Goal: Complete application form: Complete application form

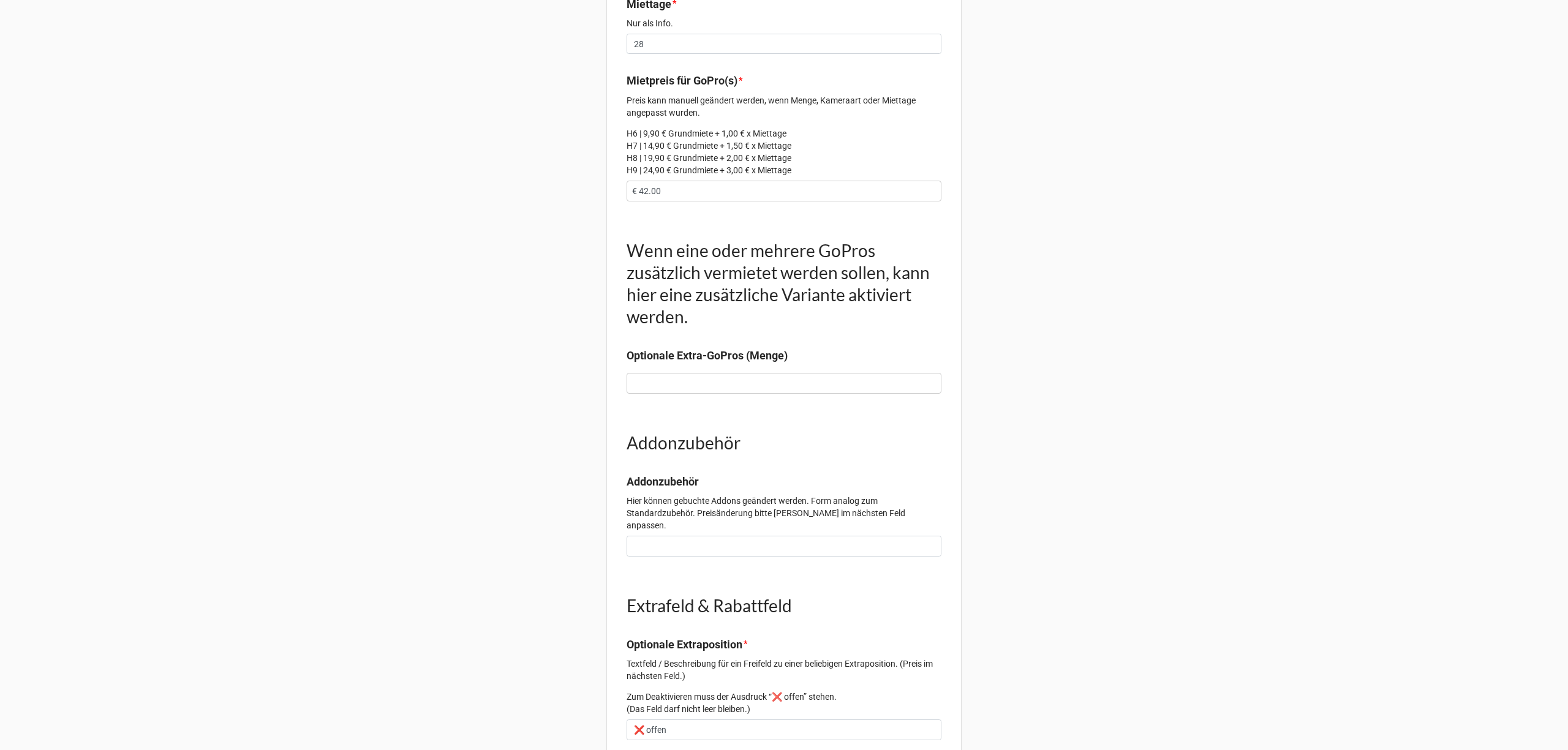
scroll to position [571, 0]
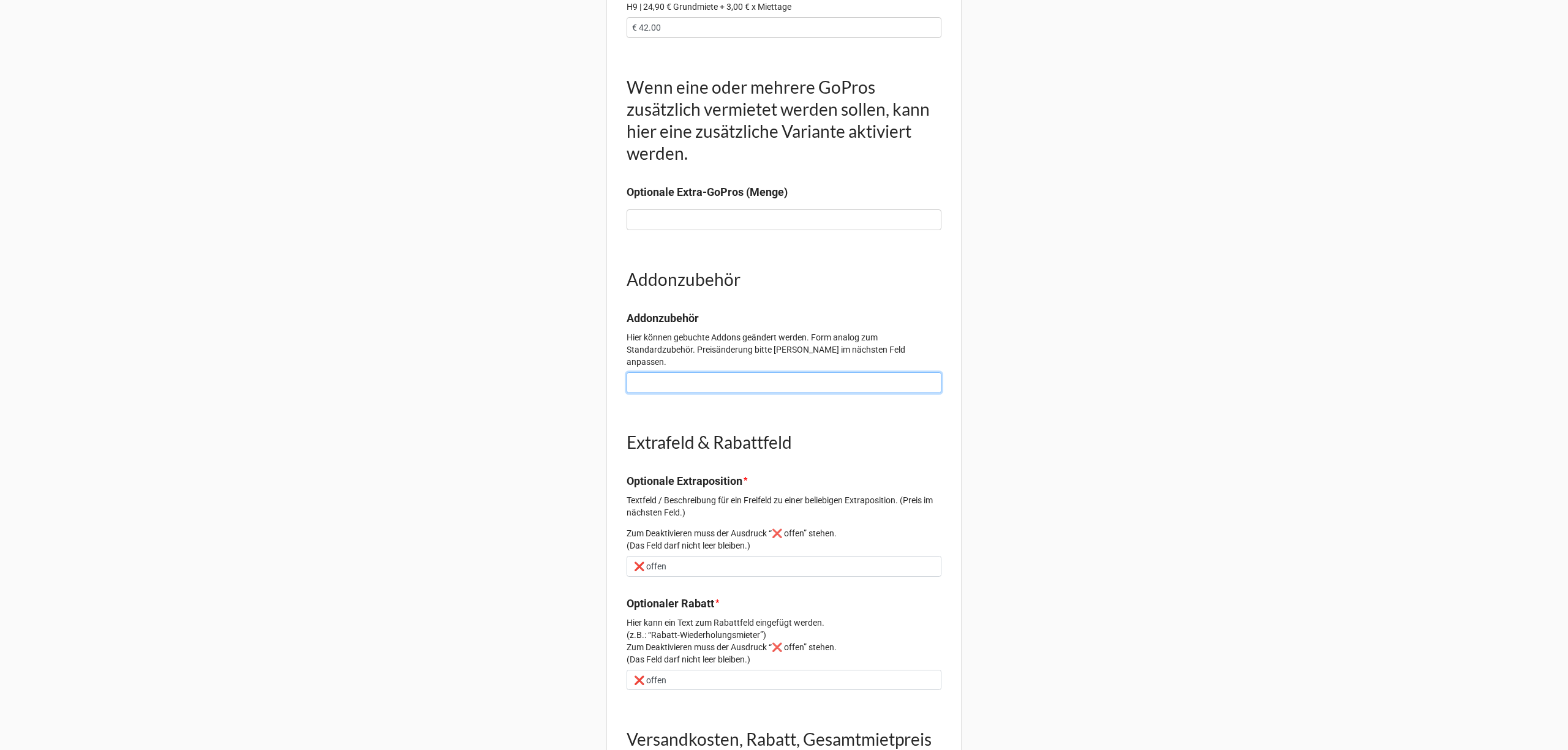
click at [736, 372] on input at bounding box center [784, 383] width 315 height 21
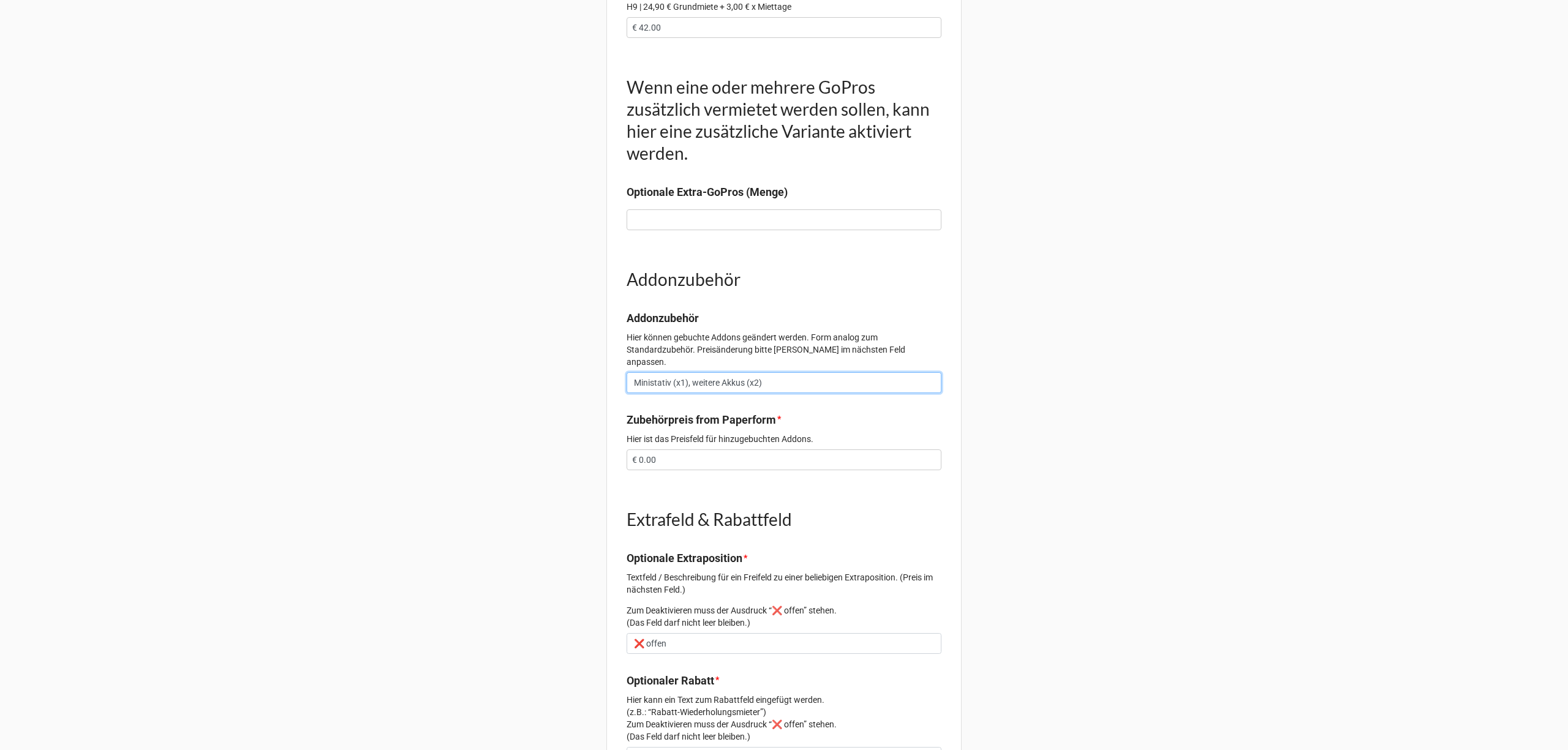
type input "Ministativ (x1), weitere Akkus (x2)"
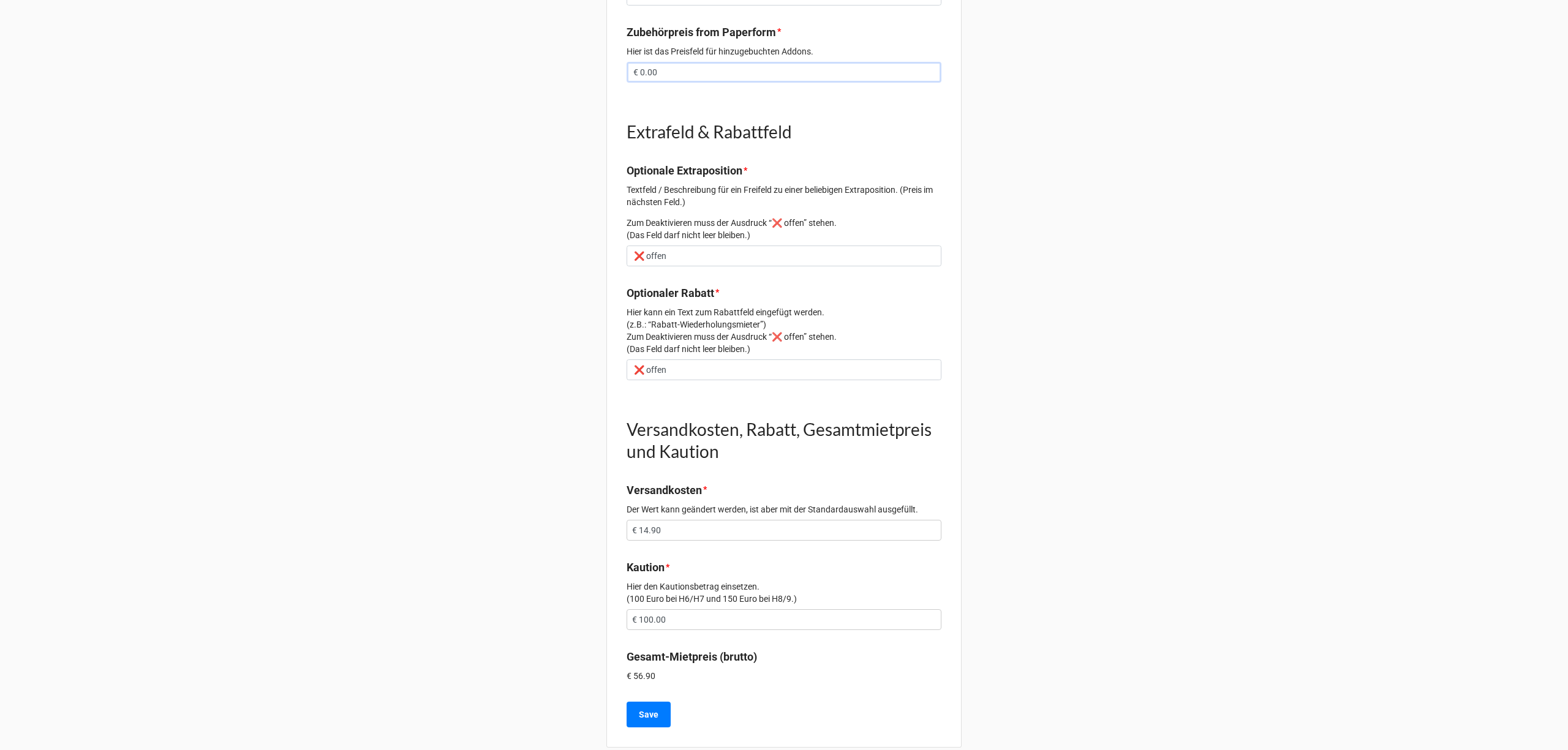
scroll to position [964, 0]
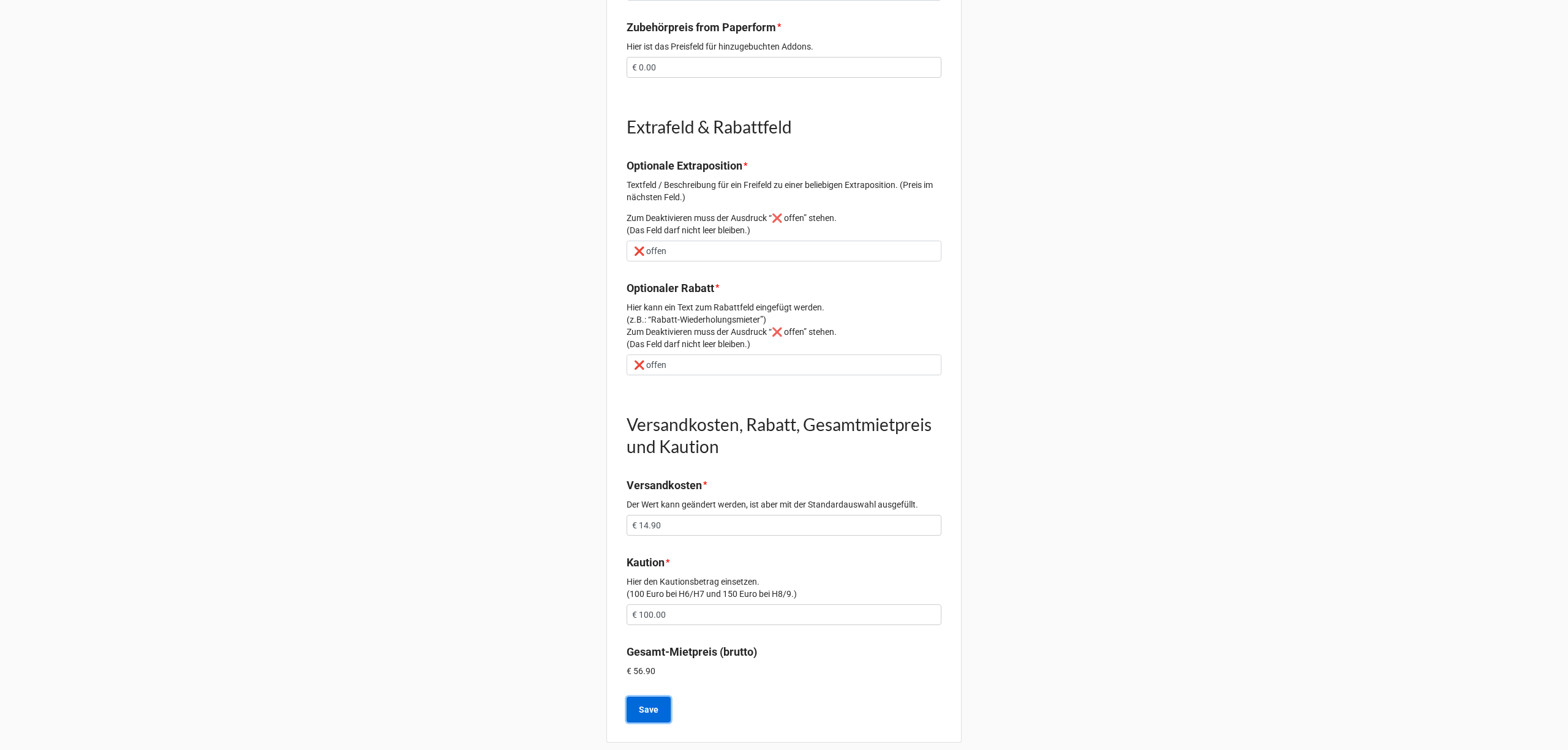
click at [654, 703] on b "Save" at bounding box center [649, 709] width 19 height 12
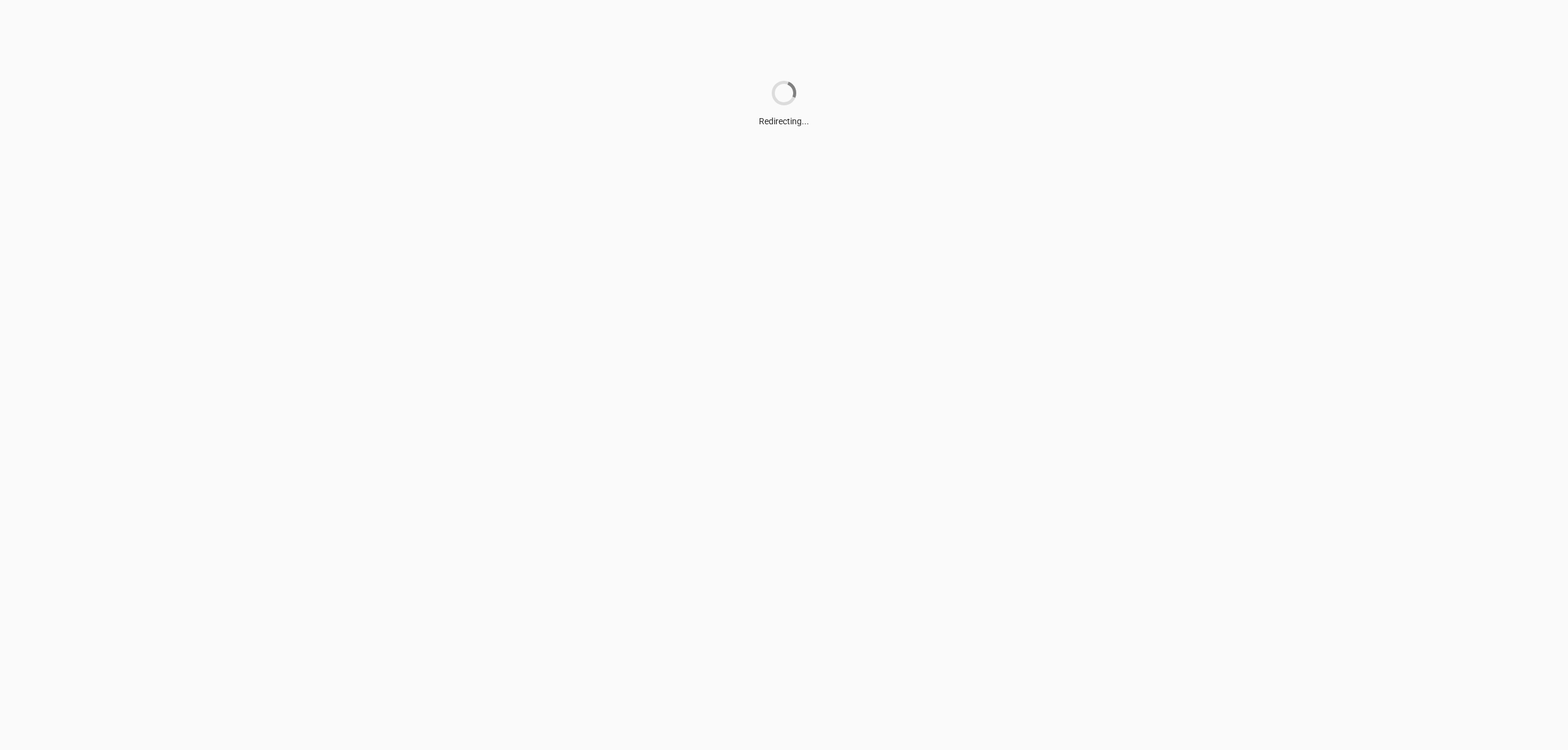
scroll to position [0, 0]
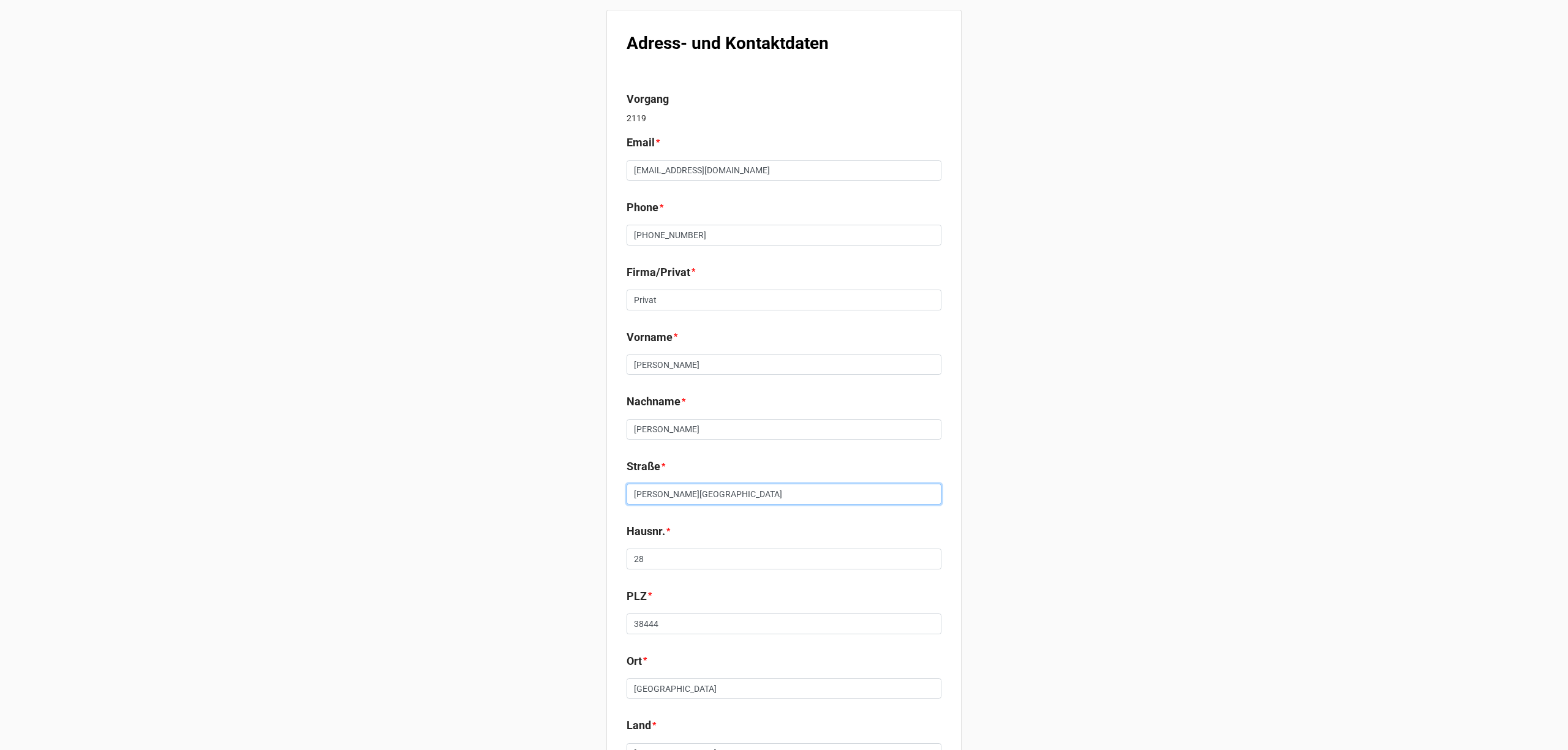
drag, startPoint x: 666, startPoint y: 495, endPoint x: 559, endPoint y: 499, distance: 107.1
click at [559, 499] on div "Adress- und Kontaktdaten Vorgang 2119 Email * j.w.li.x.03@gmail.com Phone * +49…" at bounding box center [784, 467] width 1568 height 935
click at [676, 498] on input "Sachsen" at bounding box center [784, 495] width 315 height 21
type input "Sachsenring"
type input "13"
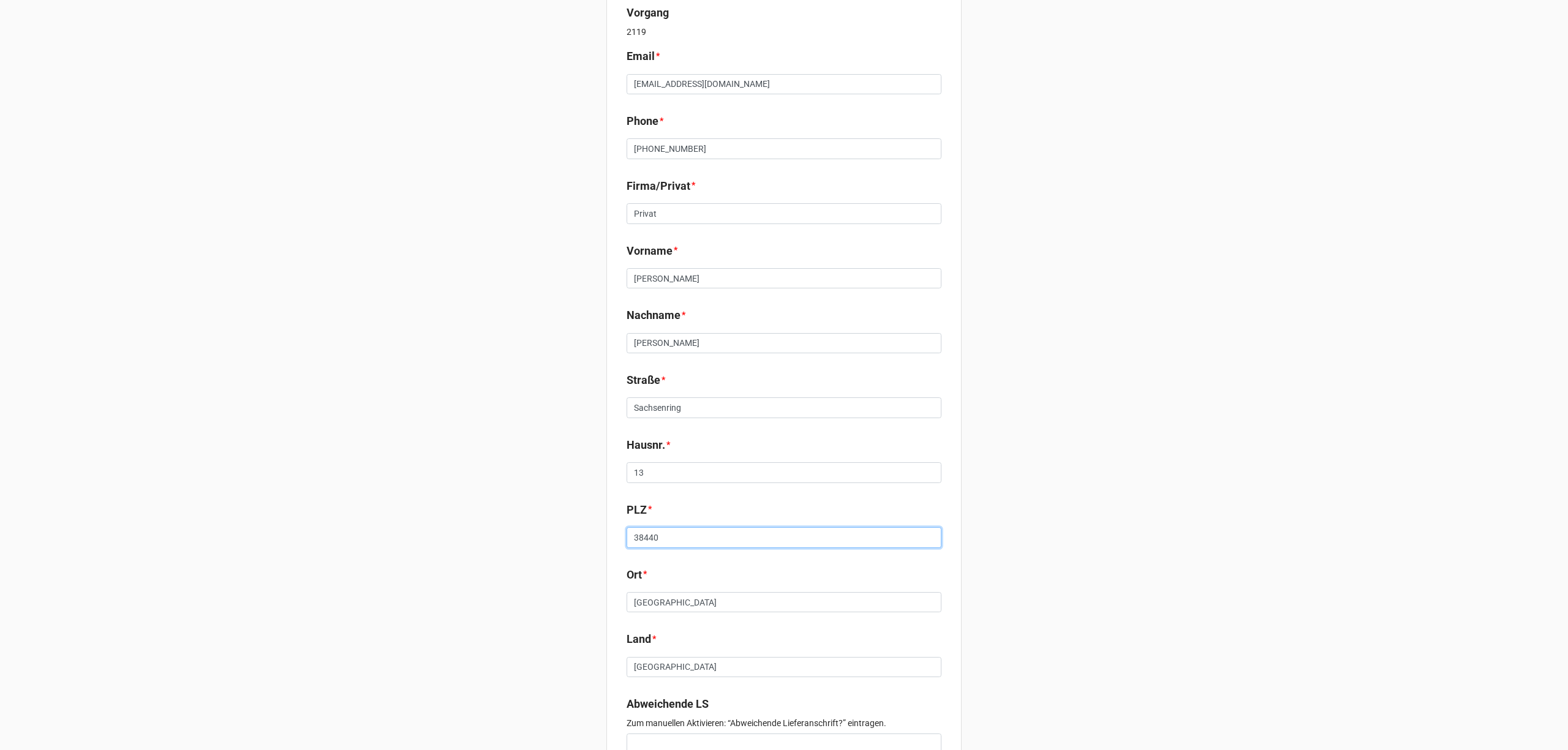
scroll to position [185, 0]
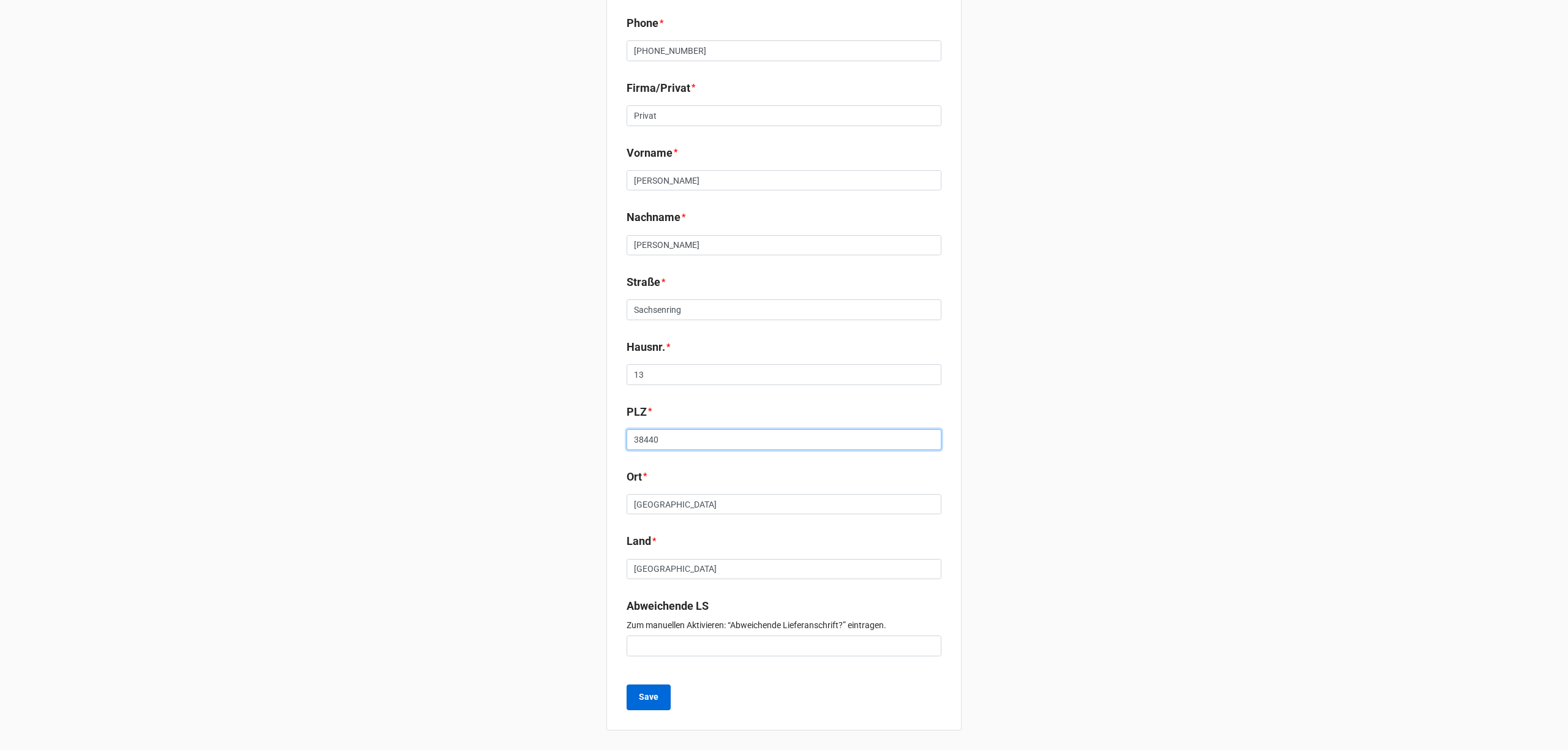
type input "38440"
click at [659, 695] on button "Save" at bounding box center [649, 697] width 44 height 26
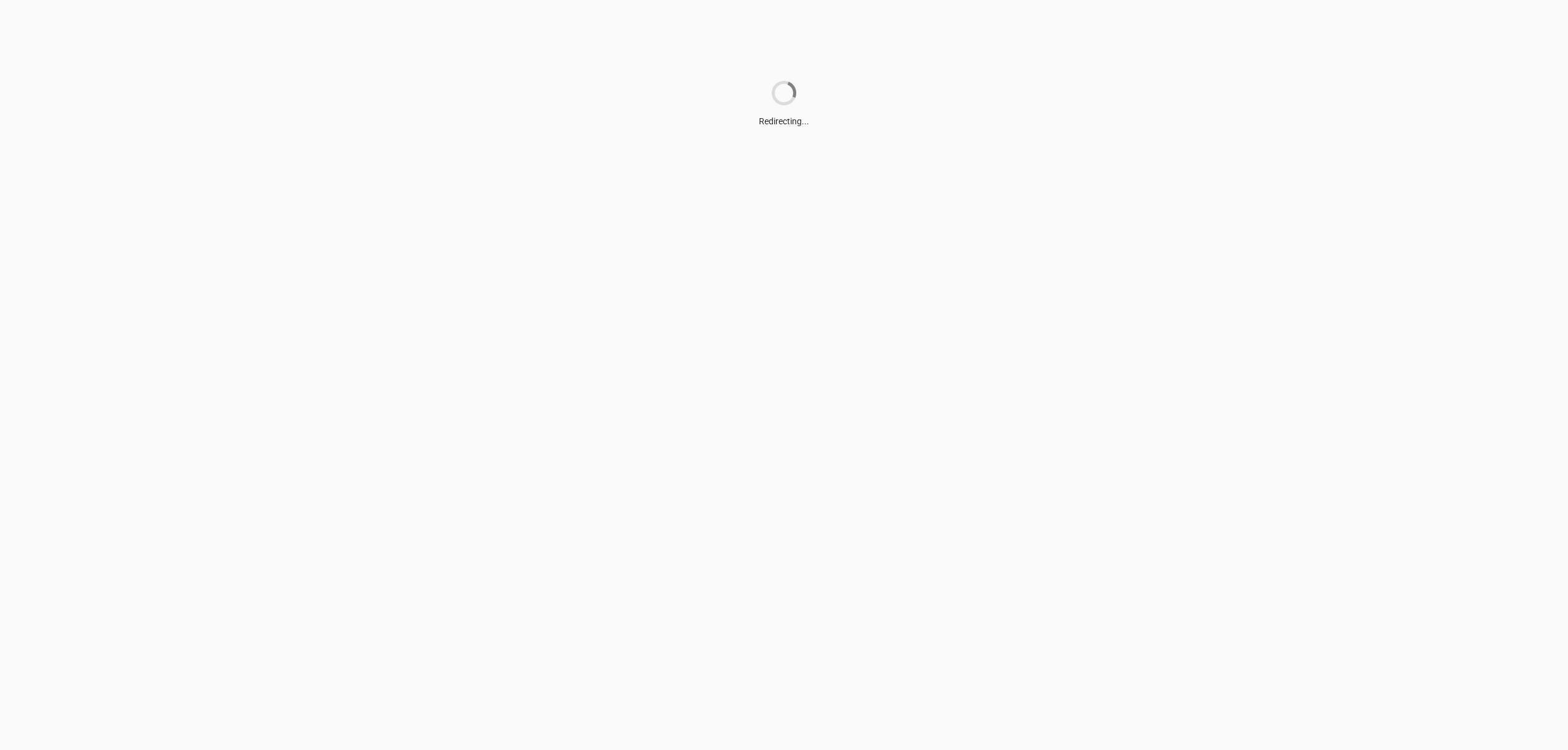
scroll to position [0, 0]
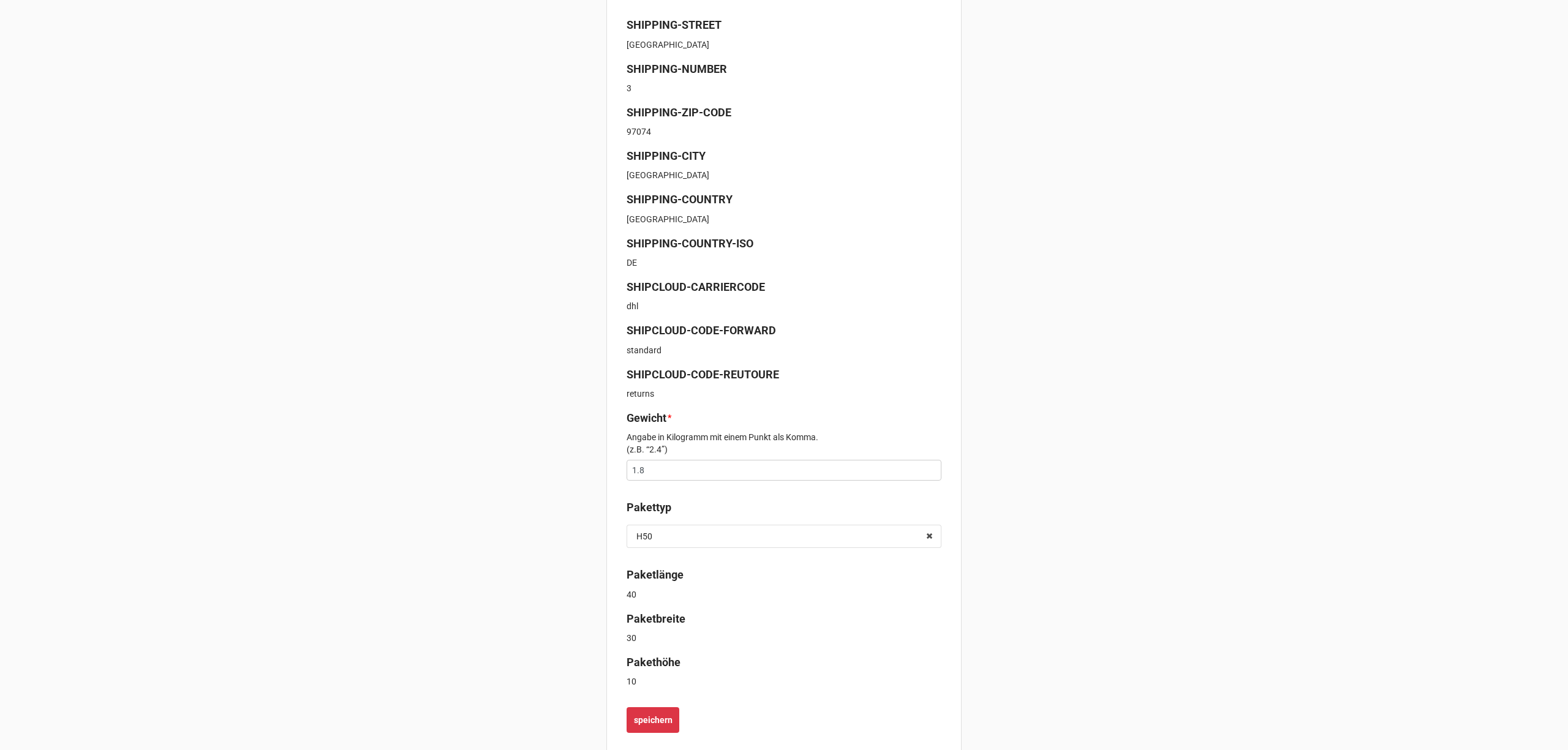
scroll to position [310, 0]
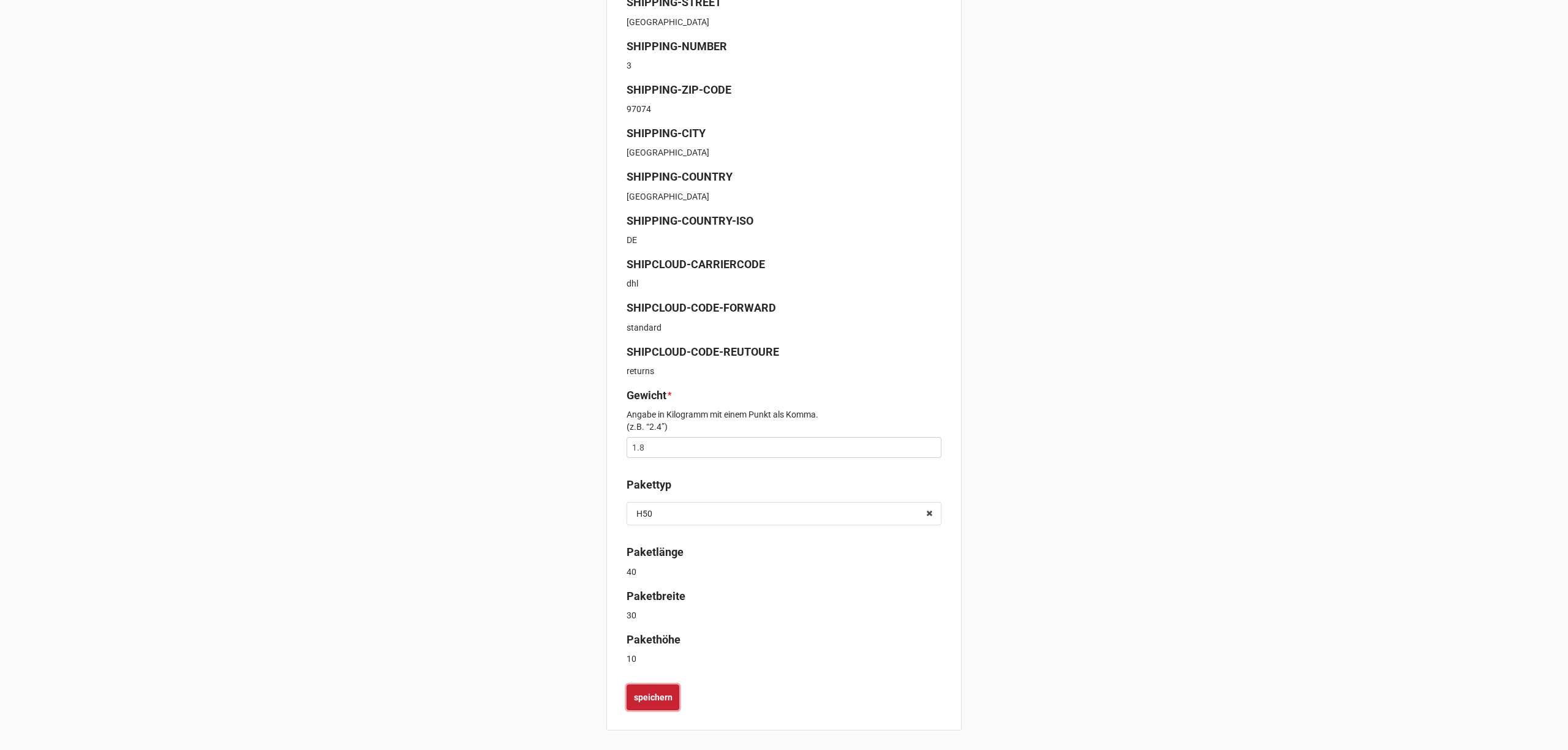
click at [657, 694] on b "speichern" at bounding box center [652, 697] width 38 height 12
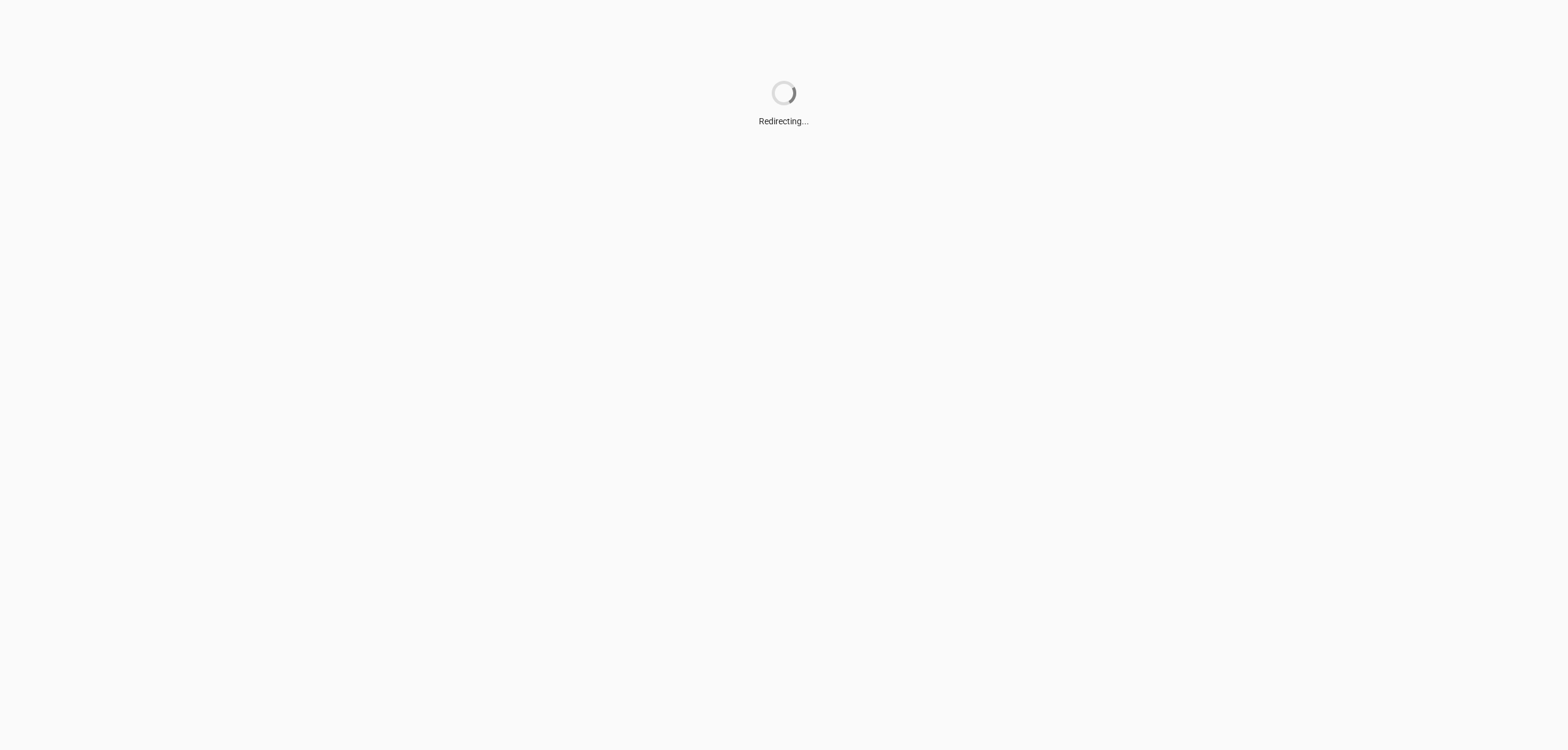
scroll to position [0, 0]
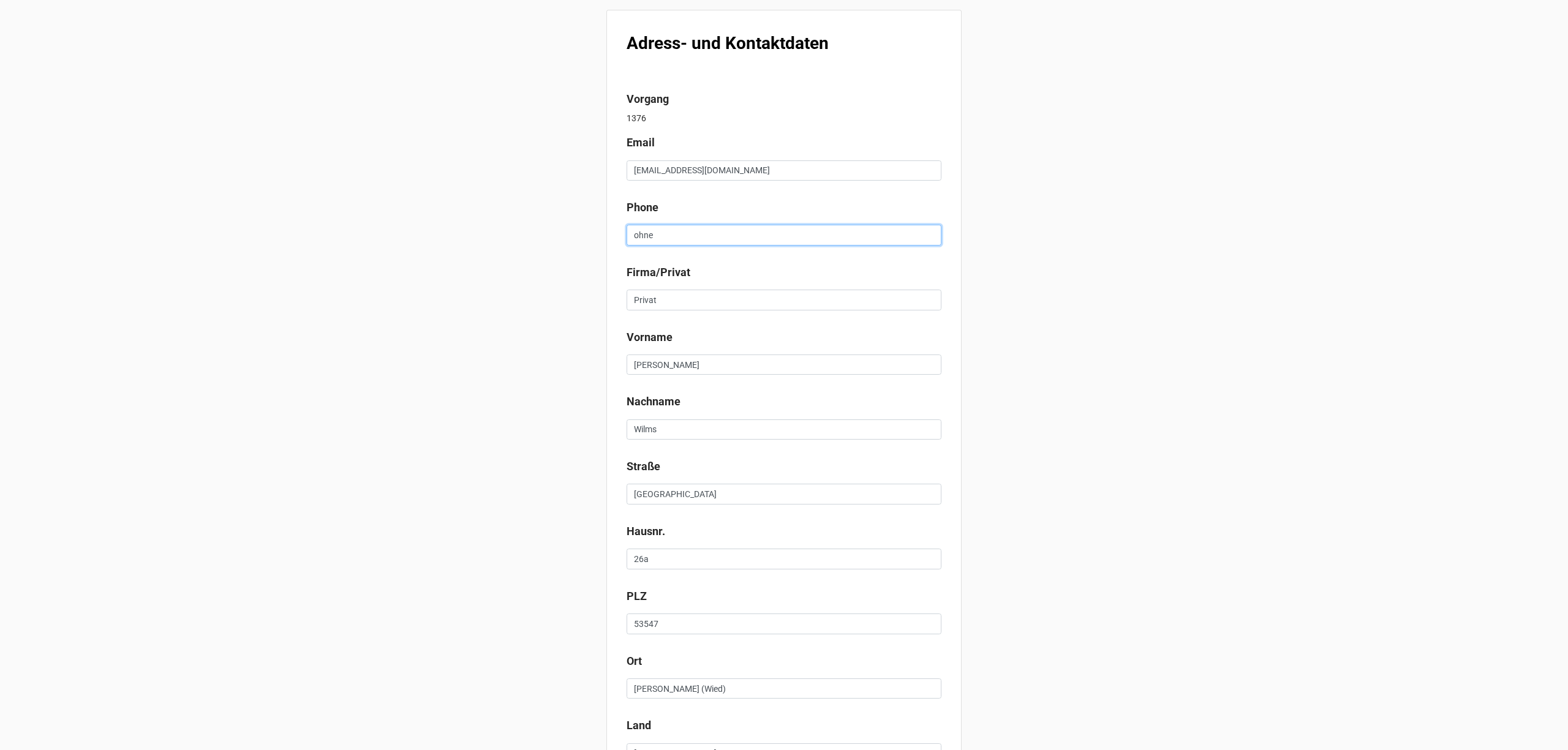
drag, startPoint x: 674, startPoint y: 241, endPoint x: 591, endPoint y: 239, distance: 83.0
click at [591, 239] on div "Adress- und Kontaktdaten Vorgang 1376 Email [EMAIL_ADDRESS][DOMAIN_NAME] Phone …" at bounding box center [784, 467] width 1568 height 935
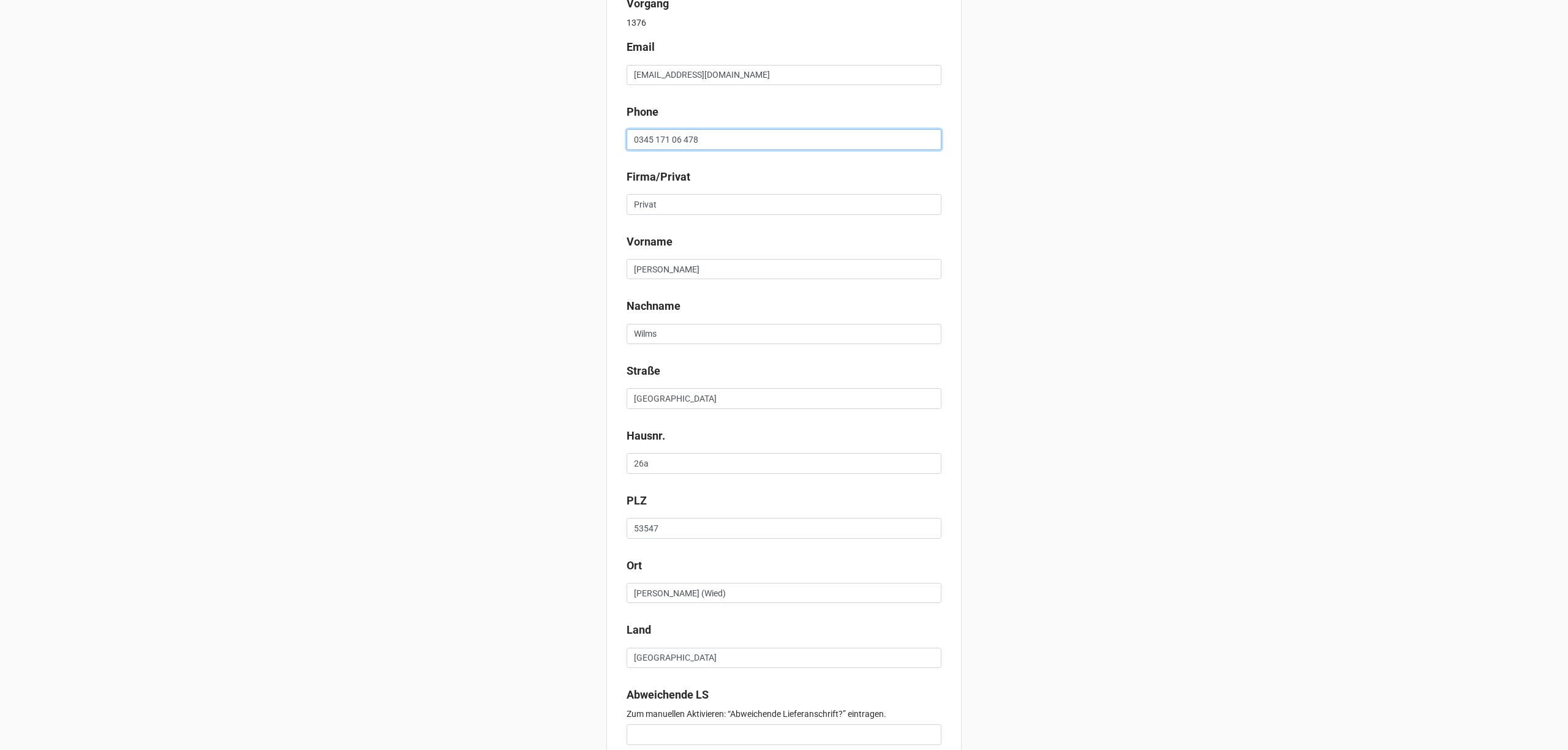
scroll to position [185, 0]
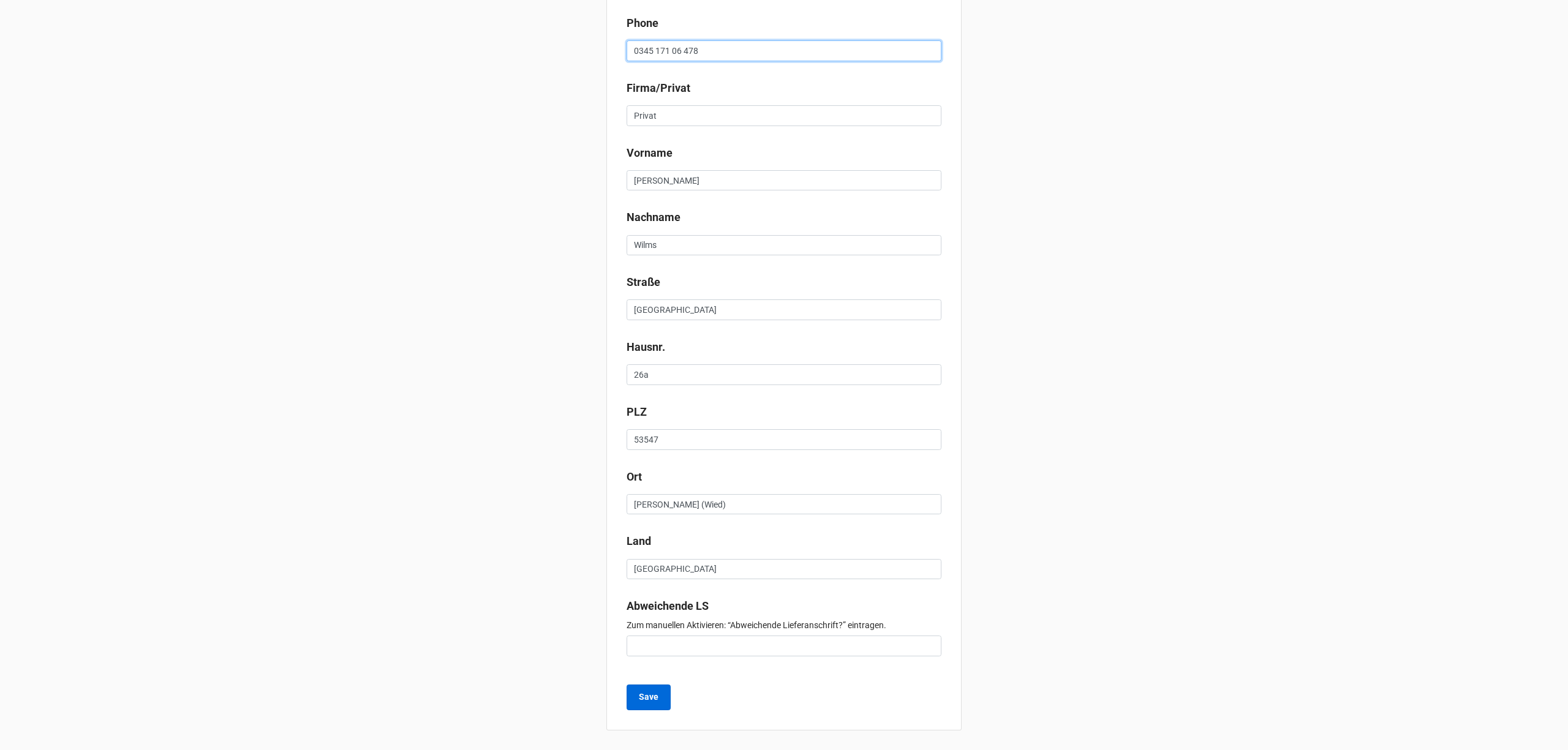
type input "0345 171 06 478"
click at [648, 694] on b "Save" at bounding box center [649, 696] width 19 height 12
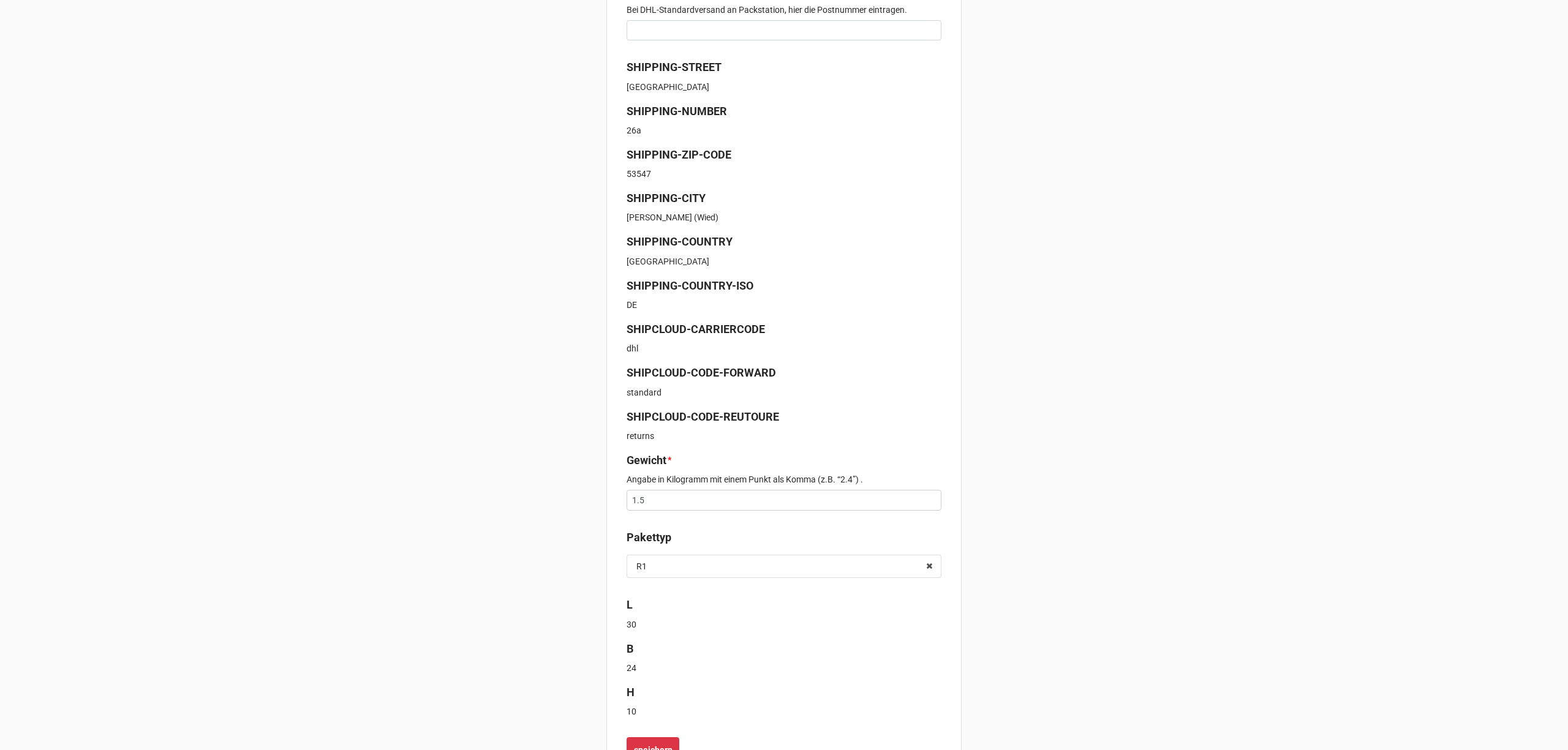
scroll to position [298, 0]
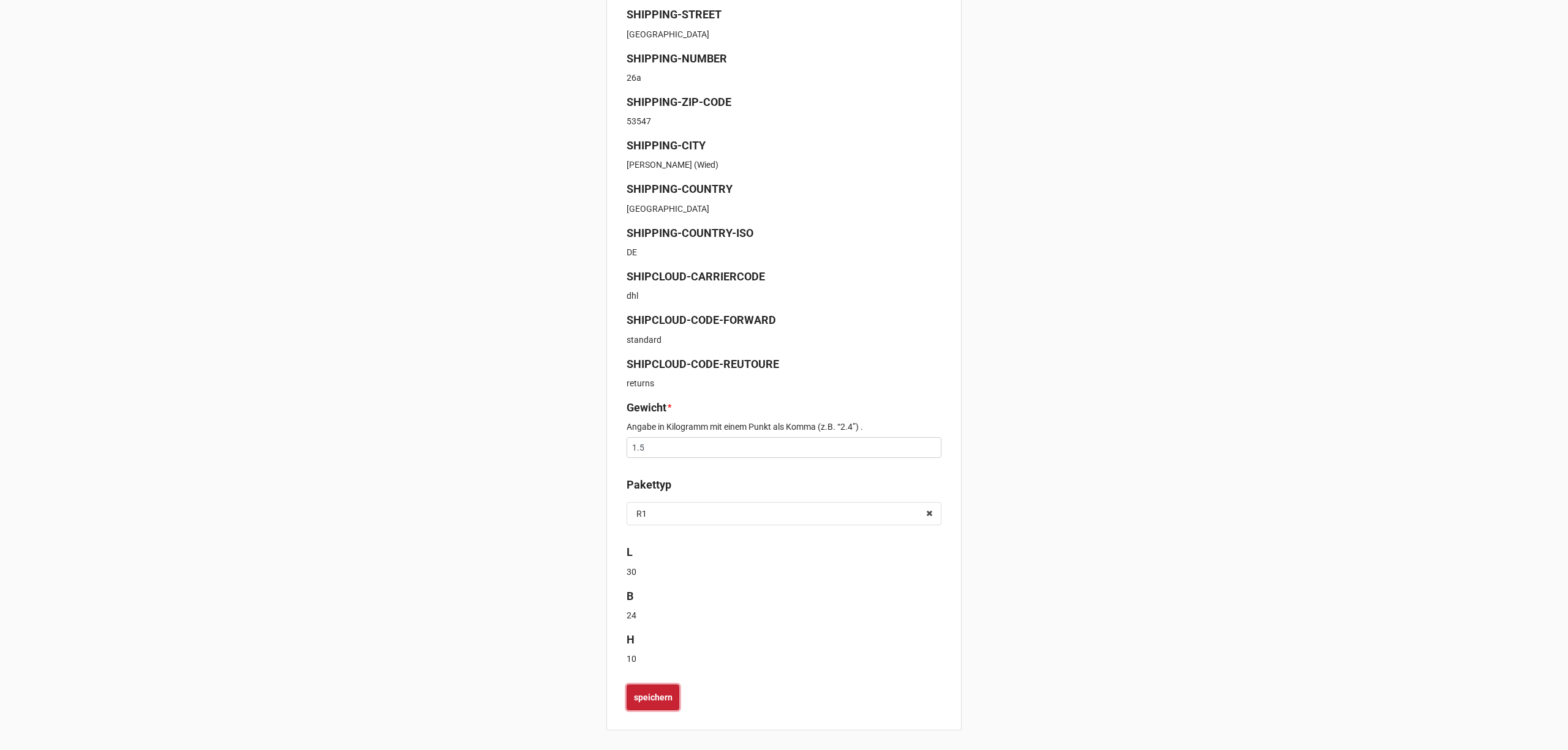
click at [661, 701] on b "speichern" at bounding box center [652, 697] width 38 height 12
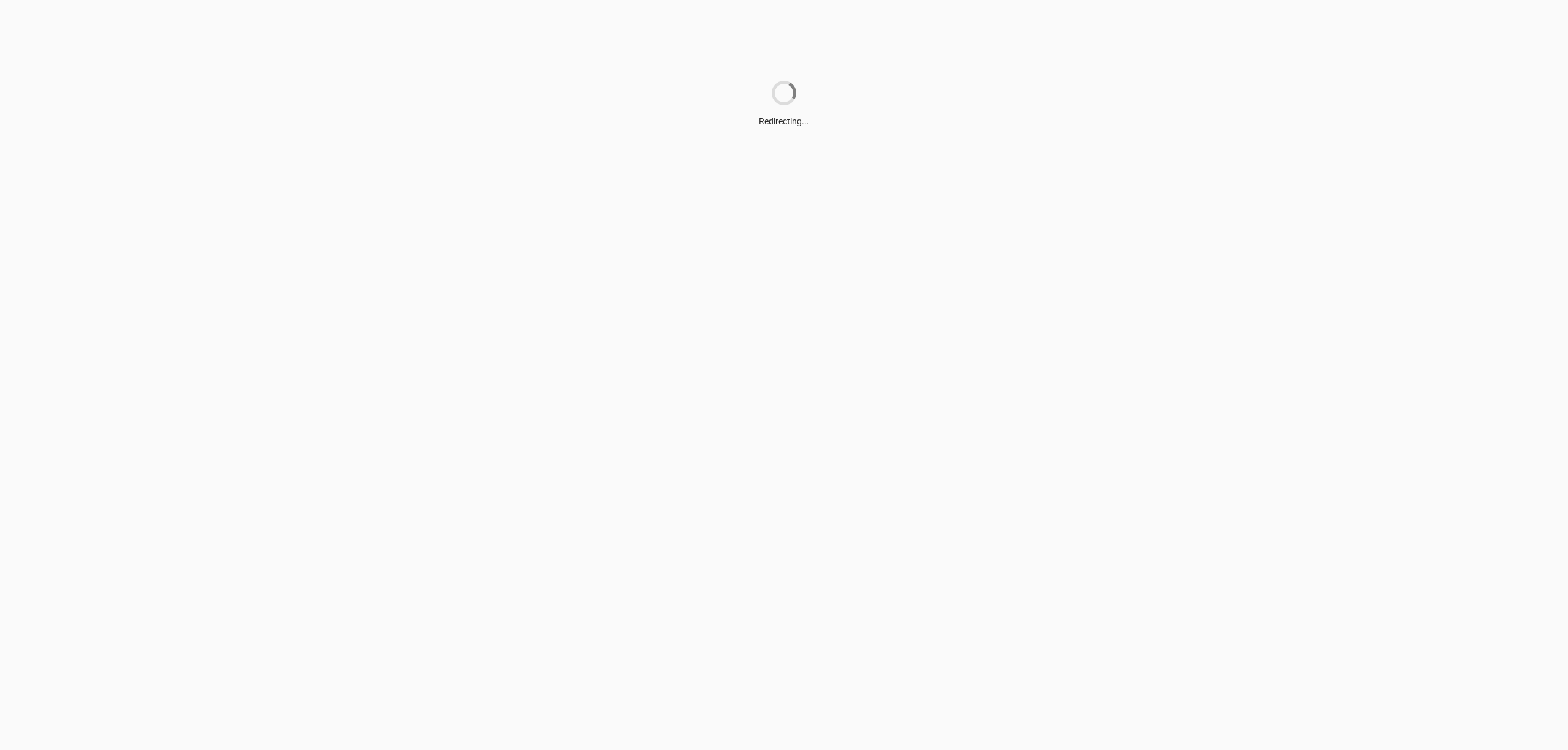
scroll to position [0, 0]
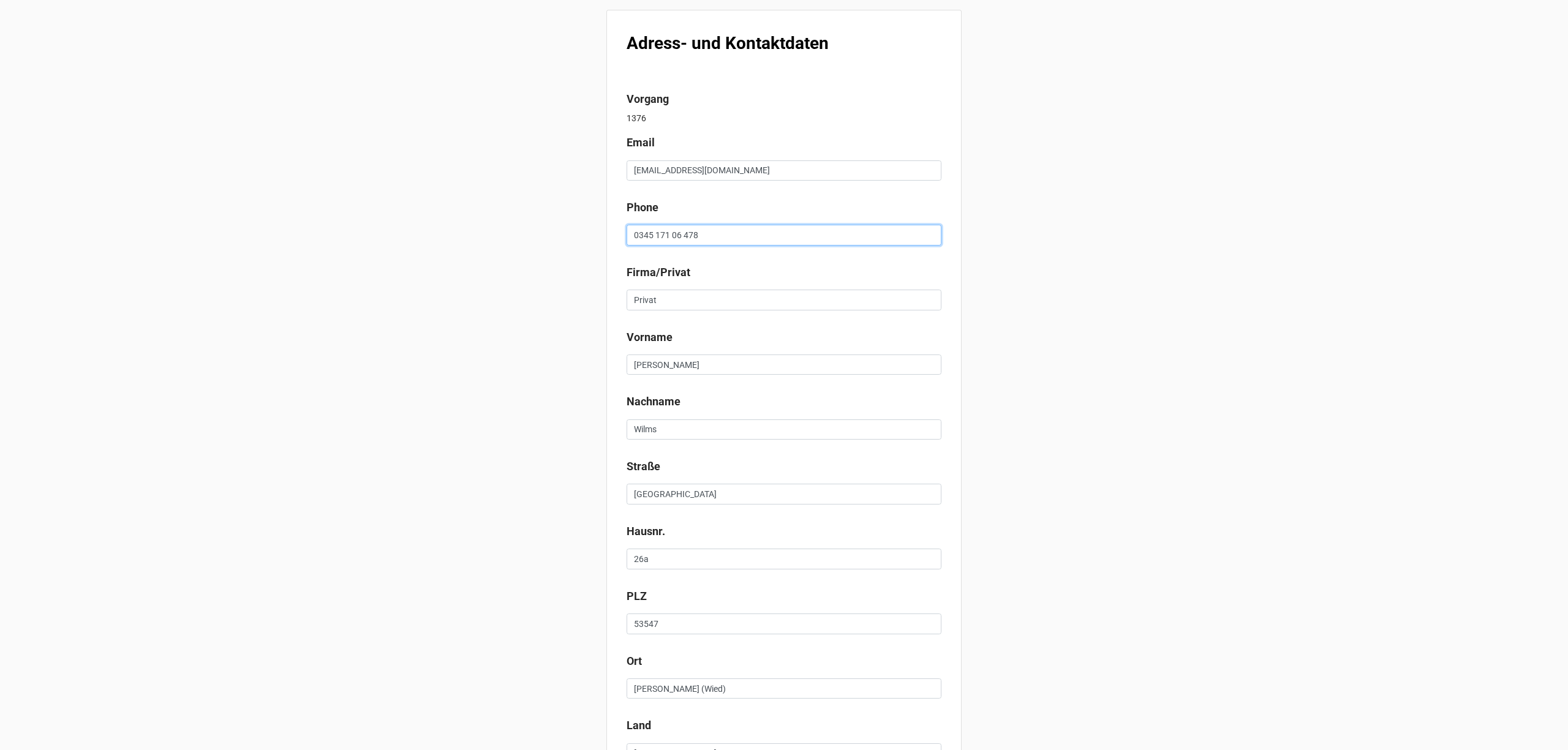
drag, startPoint x: 711, startPoint y: 229, endPoint x: 494, endPoint y: 219, distance: 217.2
click at [494, 219] on div "Adress- und Kontaktdaten Vorgang 1376 Email [EMAIL_ADDRESS][DOMAIN_NAME] Phone …" at bounding box center [784, 467] width 1568 height 935
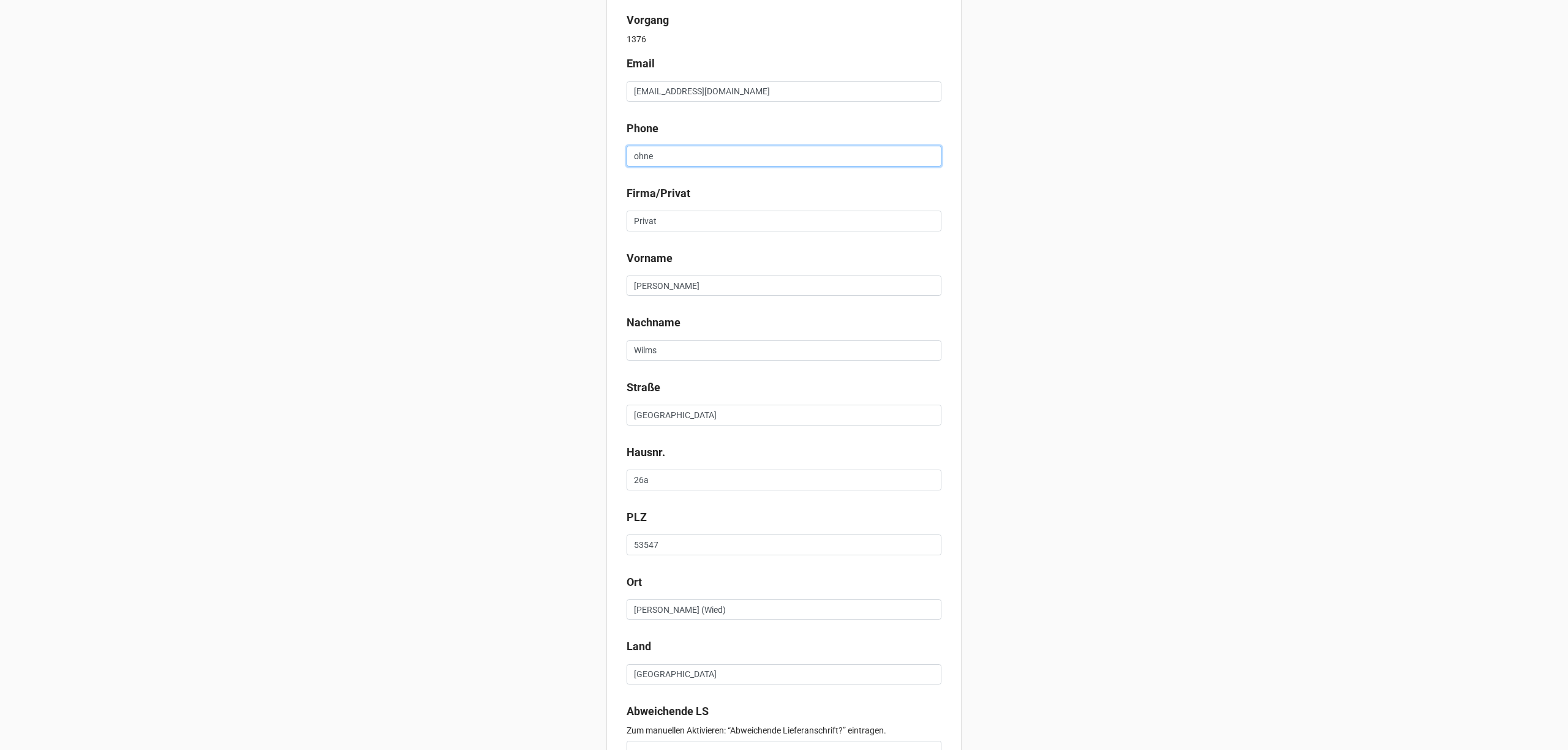
scroll to position [185, 0]
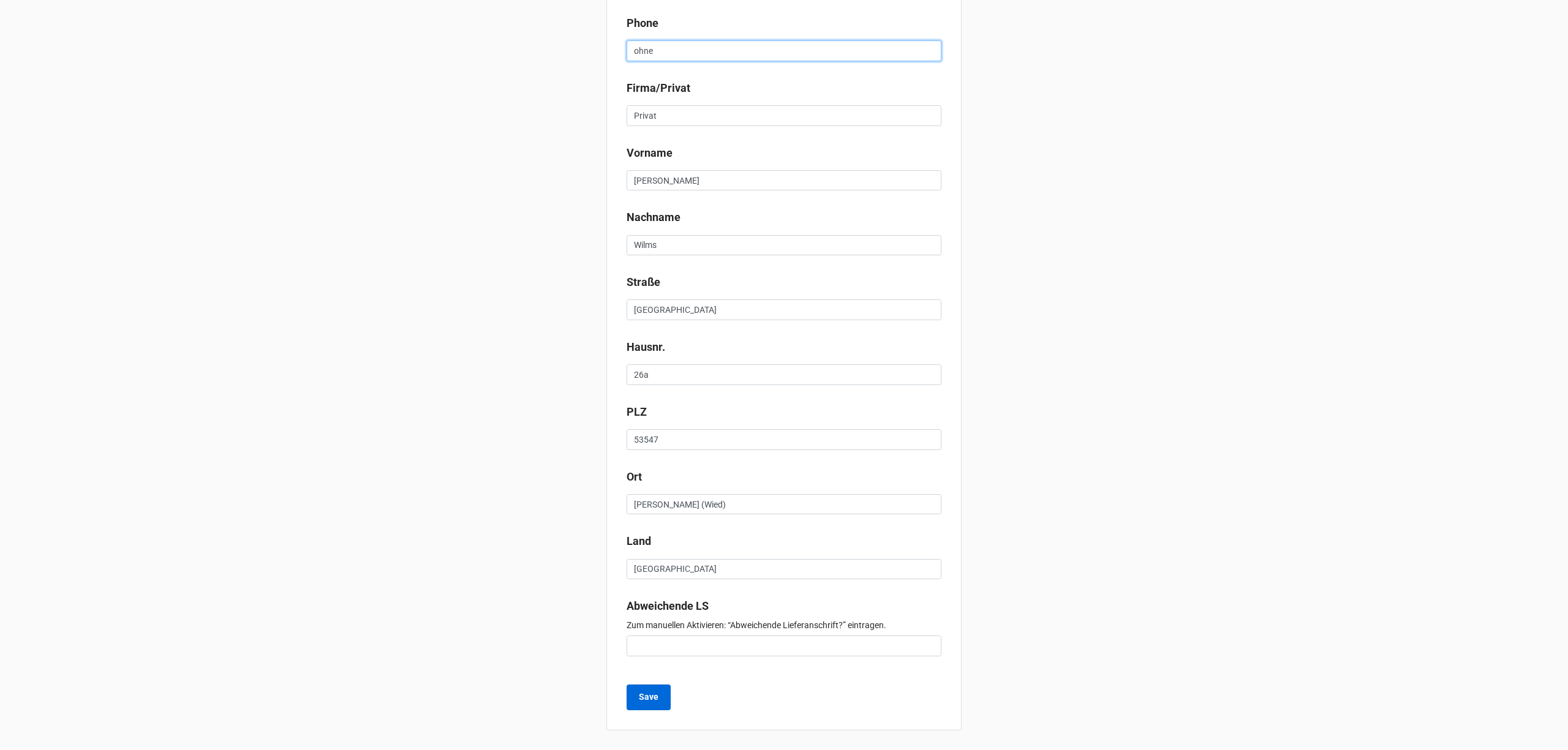
type input "ohne"
click at [642, 690] on button "Save" at bounding box center [649, 697] width 44 height 26
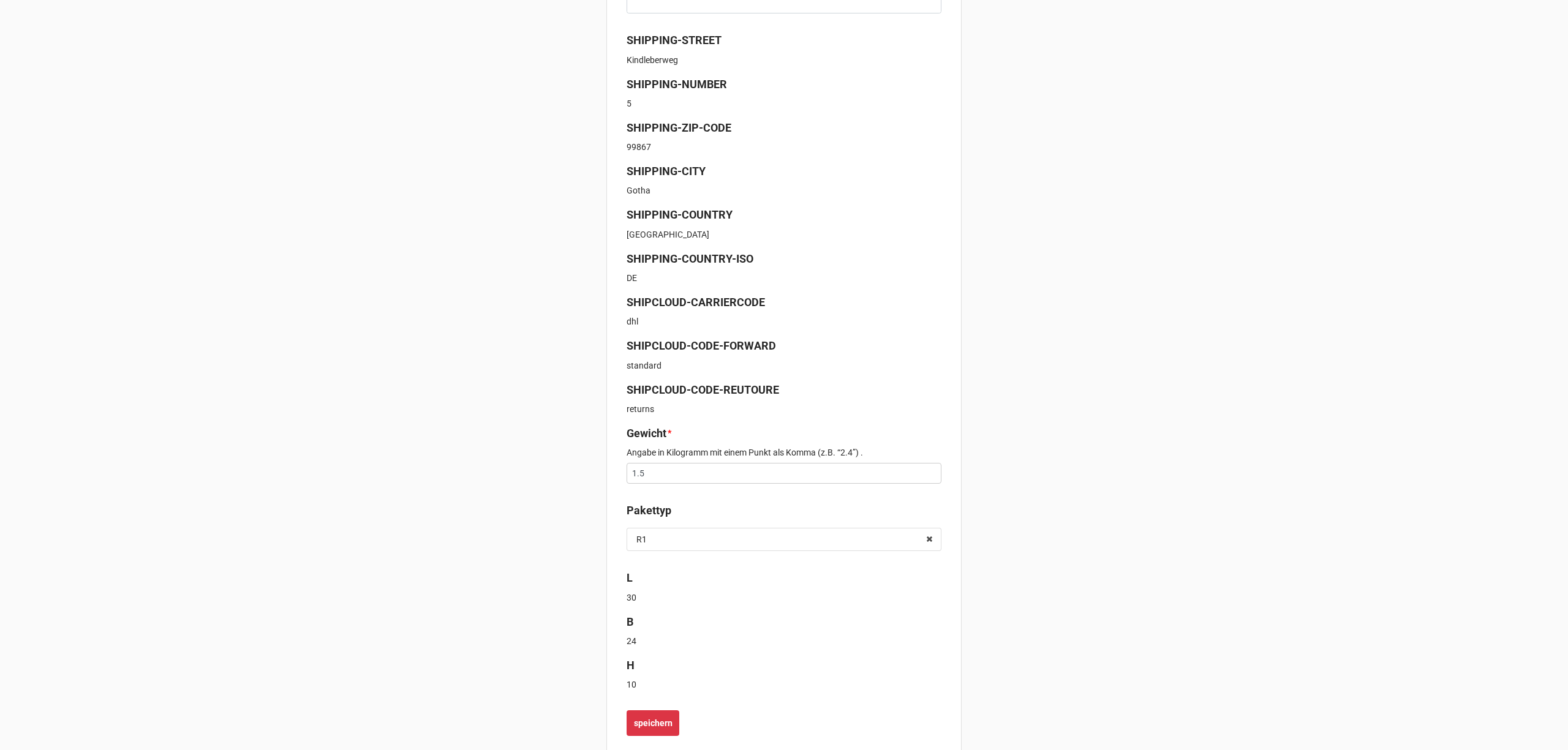
scroll to position [298, 0]
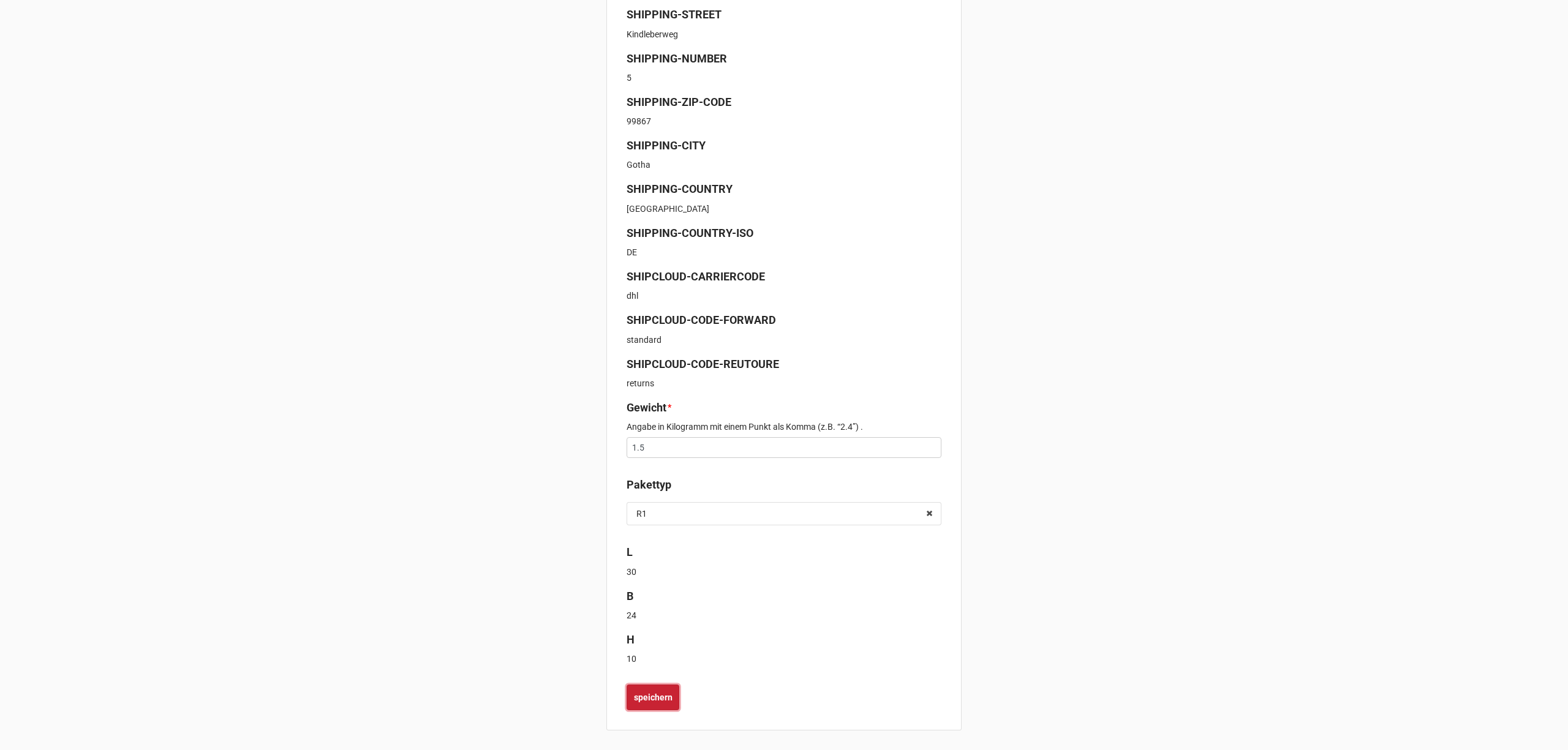
click at [669, 692] on b "speichern" at bounding box center [652, 697] width 38 height 12
click at [655, 695] on b "speichern" at bounding box center [652, 697] width 38 height 12
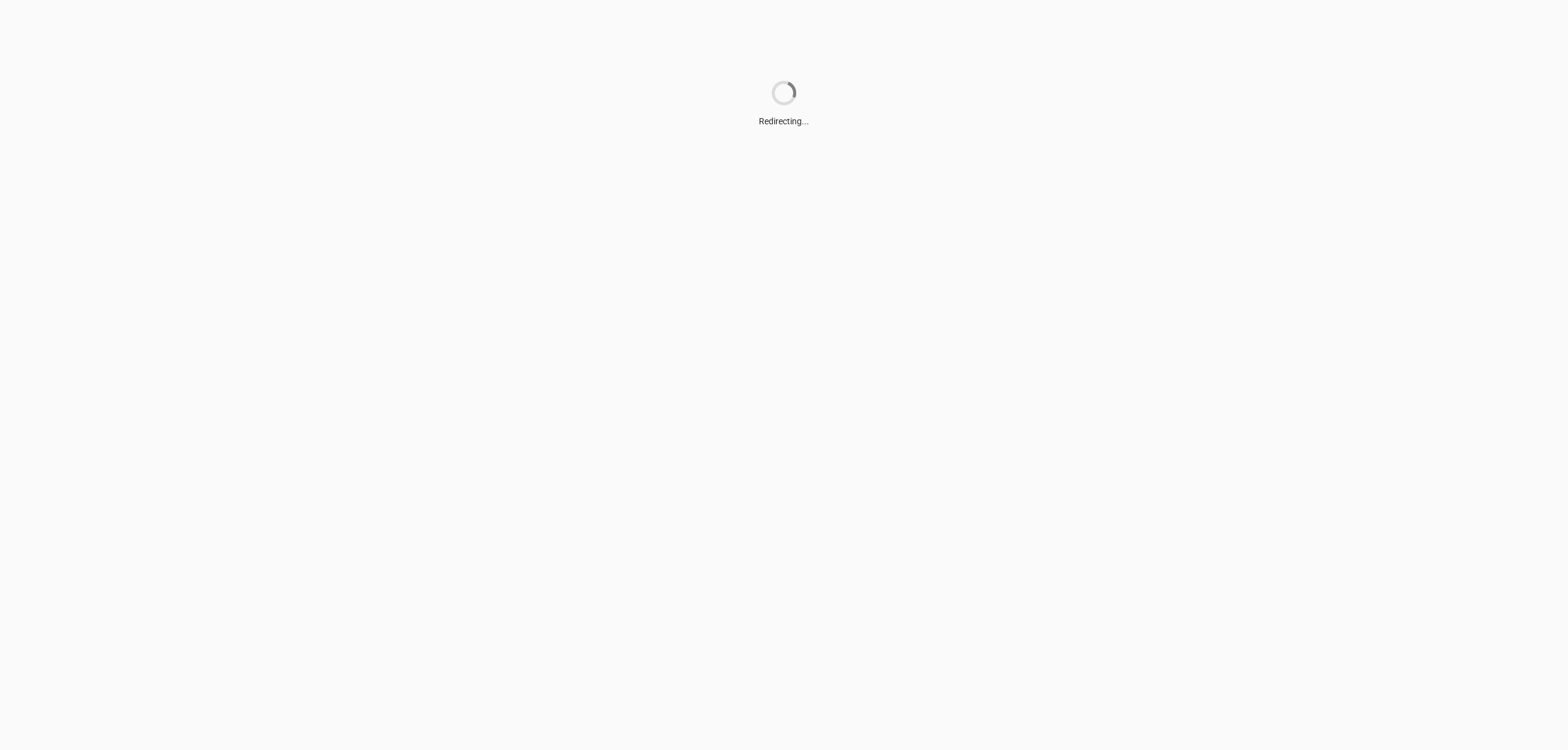
scroll to position [0, 0]
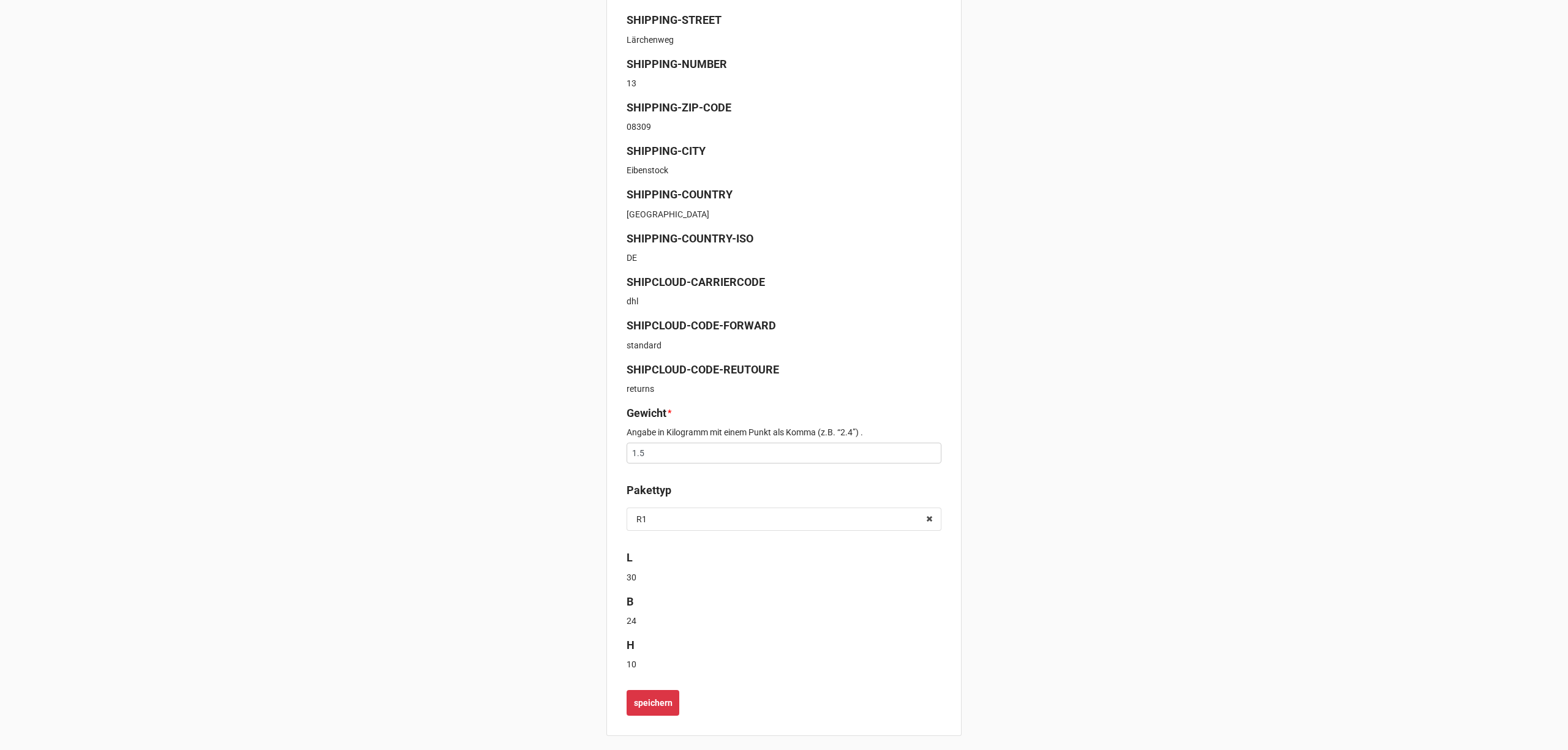
scroll to position [298, 0]
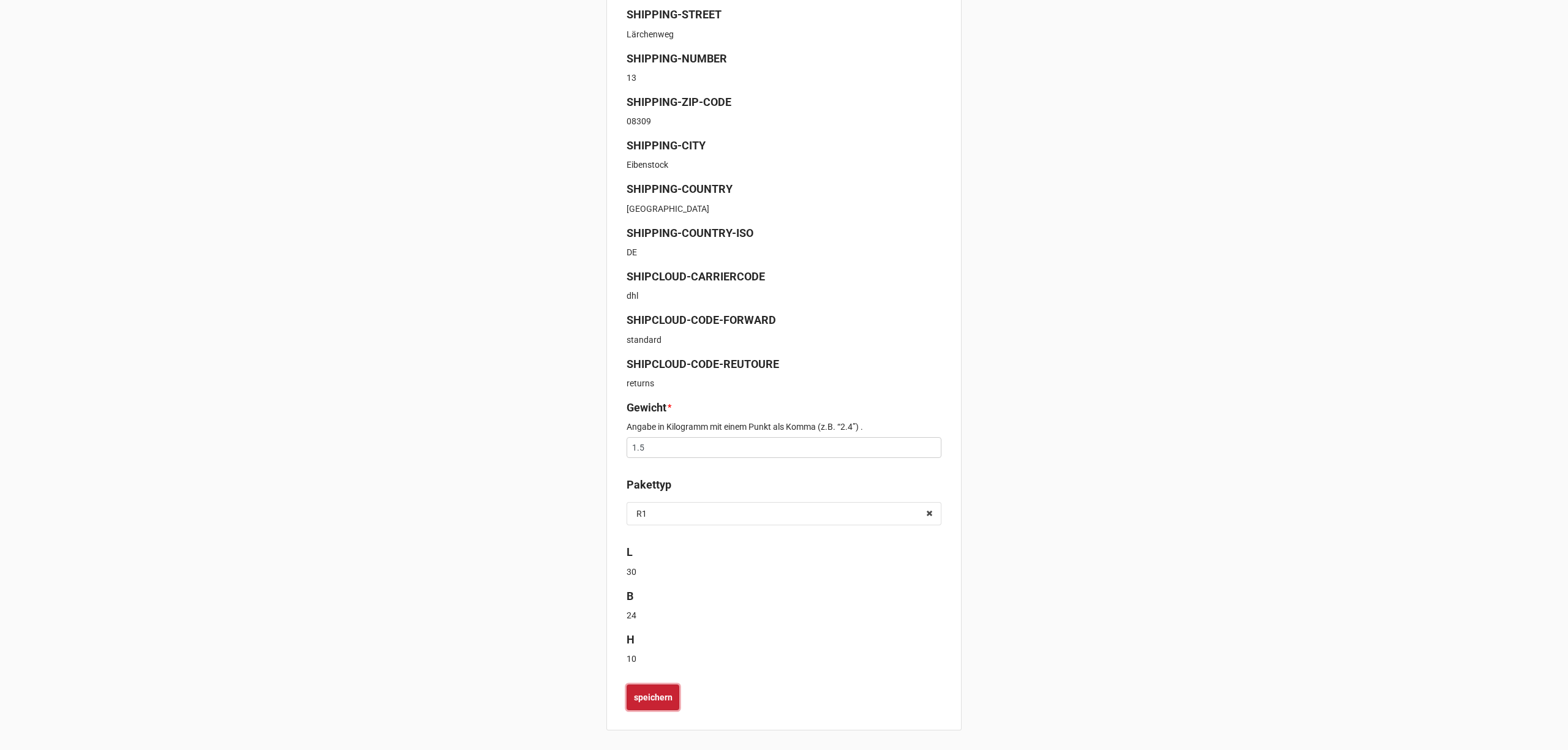
click at [660, 695] on b "speichern" at bounding box center [652, 697] width 38 height 12
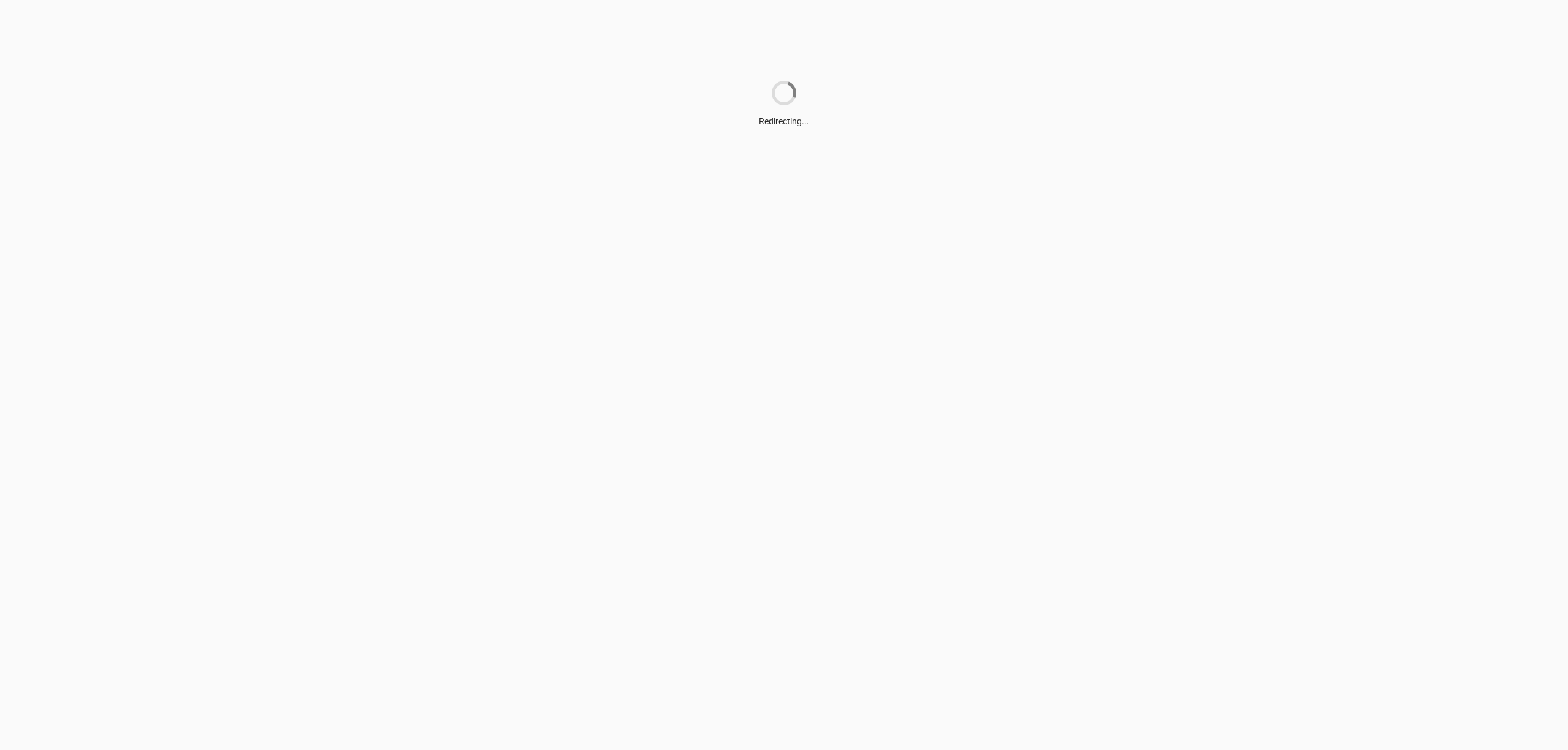
scroll to position [0, 0]
